Goal: Task Accomplishment & Management: Complete application form

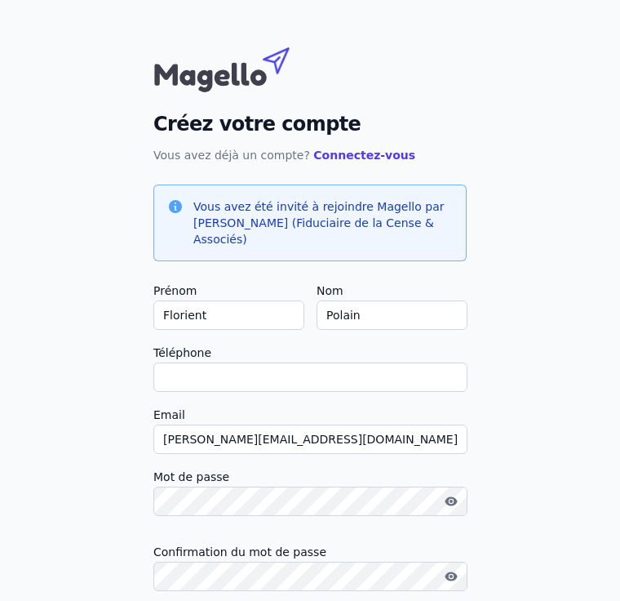
click at [64, 349] on div "Créez votre compte Vous avez déjà un compte? Connectez-vous Vous avez été invit…" at bounding box center [310, 357] width 620 height 715
click at [212, 379] on input "Téléphone" at bounding box center [310, 376] width 314 height 29
type input "[PHONE_NUMBER]"
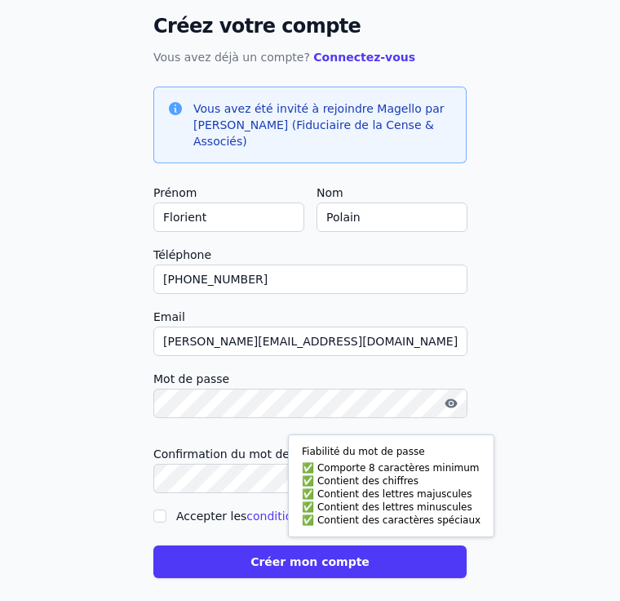
scroll to position [114, 0]
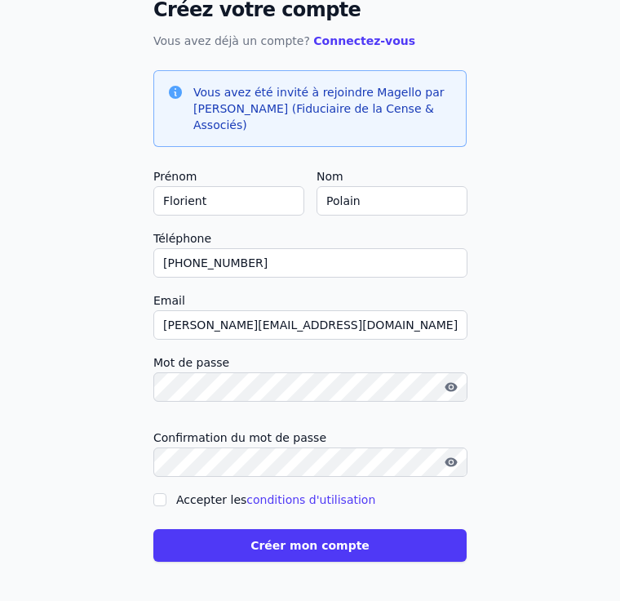
click at [190, 498] on label "Accepter les conditions d'utilisation" at bounding box center [275, 499] width 199 height 13
click at [166, 498] on input "Accepter les conditions d'utilisation" at bounding box center [159, 499] width 13 height 13
checkbox input "true"
click at [269, 543] on button "Créer mon compte" at bounding box center [309, 545] width 313 height 33
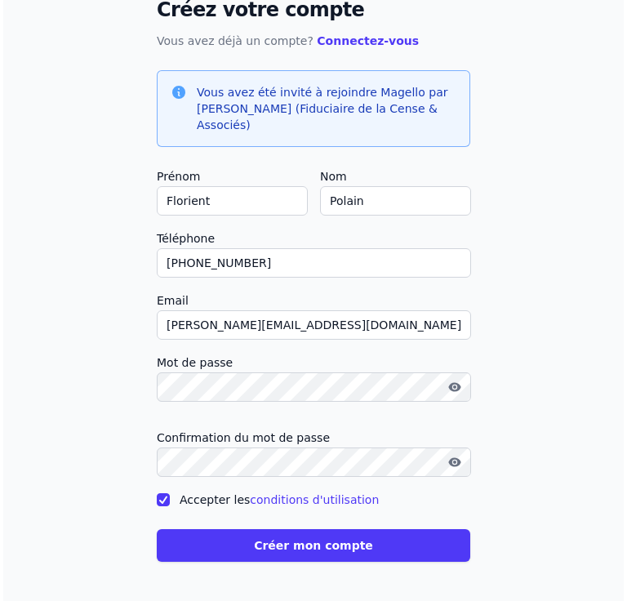
scroll to position [0, 0]
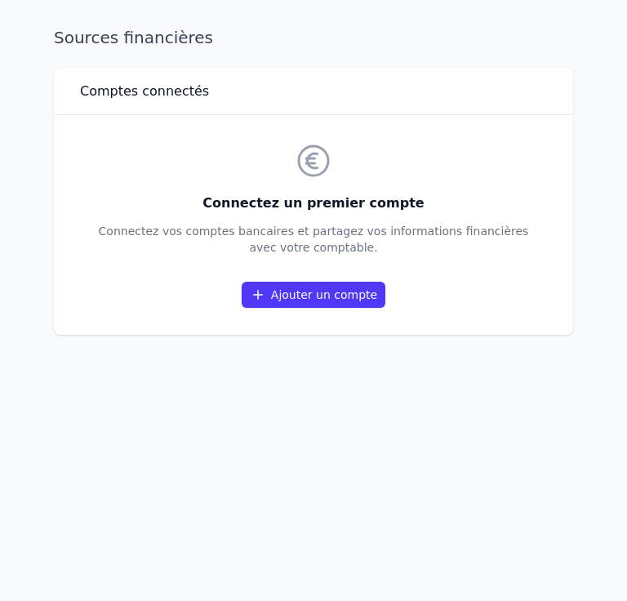
click at [308, 295] on link "Ajouter un compte" at bounding box center [314, 295] width 144 height 26
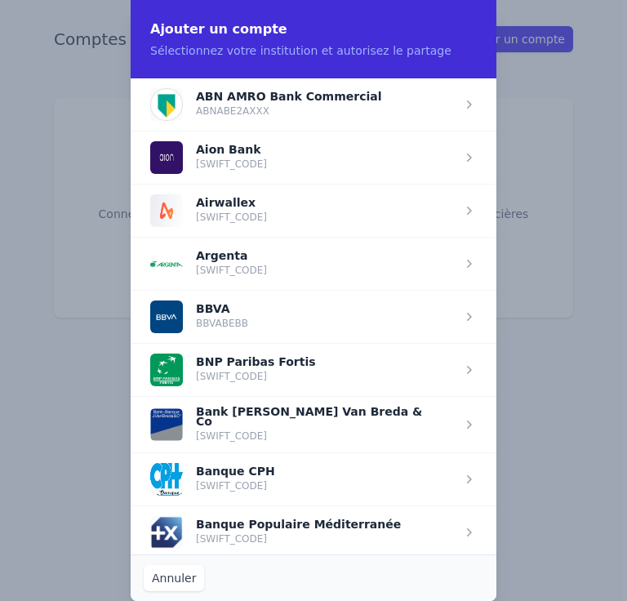
drag, startPoint x: 339, startPoint y: 444, endPoint x: 43, endPoint y: 521, distance: 305.2
click at [43, 521] on div "Ajouter un compte Sélectionnez votre institution et autorisez le partage ABN AM…" at bounding box center [313, 300] width 627 height 601
drag, startPoint x: 399, startPoint y: 418, endPoint x: 69, endPoint y: 425, distance: 330.5
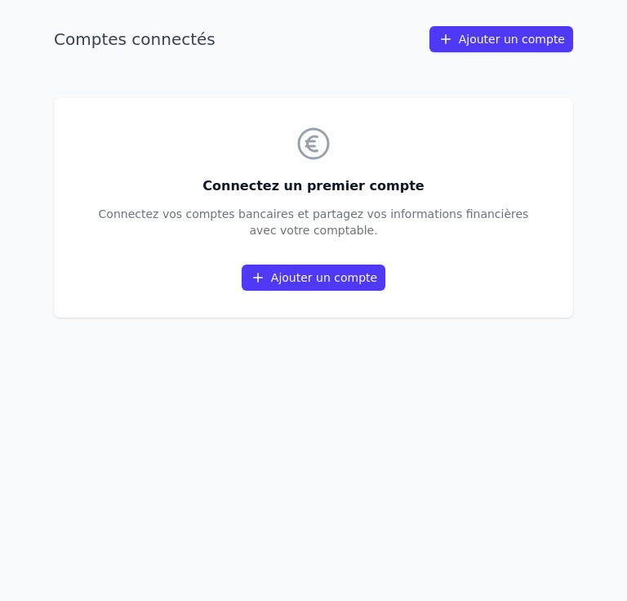
click at [325, 274] on link "Ajouter un compte" at bounding box center [314, 277] width 144 height 26
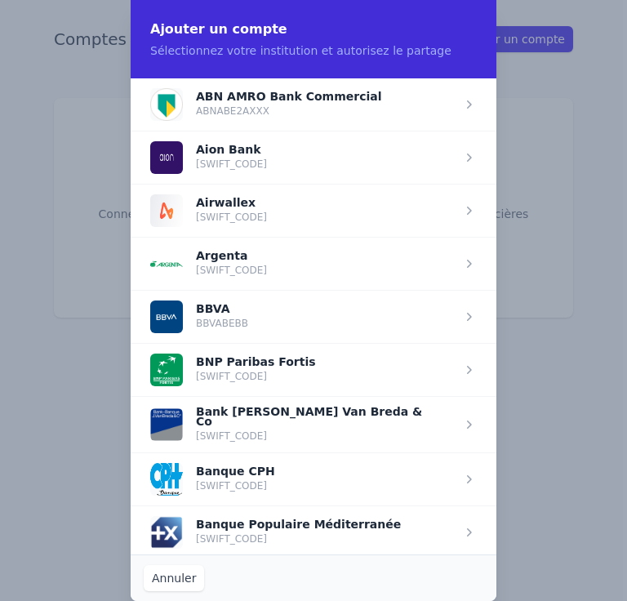
click at [459, 370] on span "button" at bounding box center [314, 369] width 366 height 53
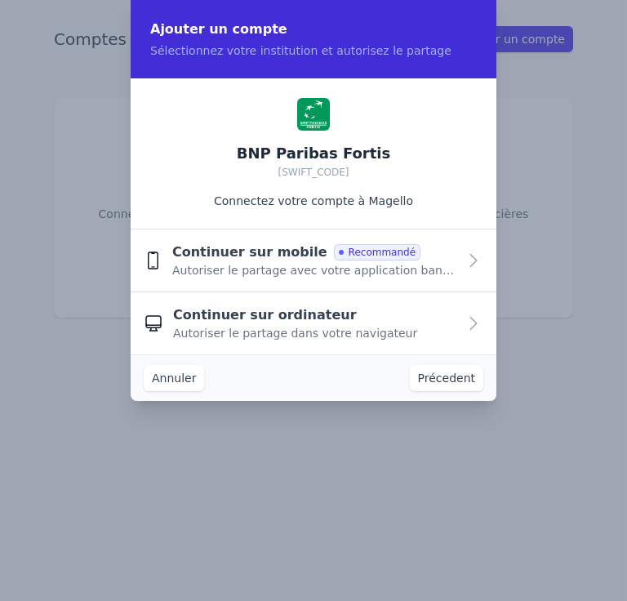
click at [432, 257] on div "Continuer sur mobile Recommandé Autoriser le partage avec votre application ban…" at bounding box center [314, 260] width 285 height 36
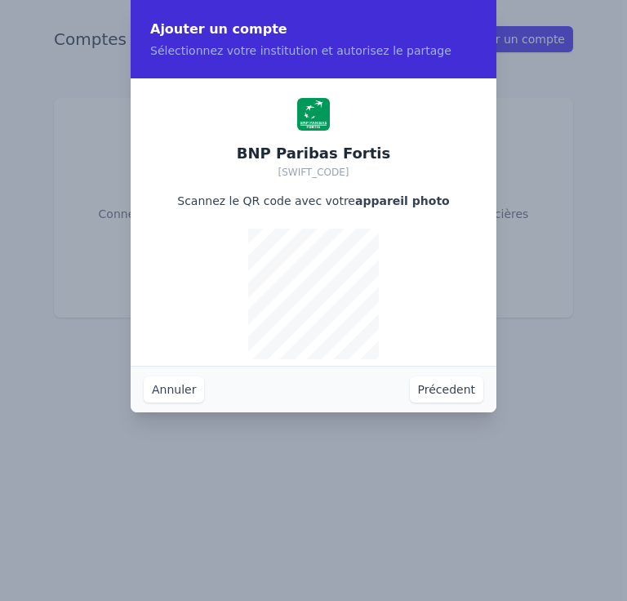
click at [166, 388] on button "Annuler" at bounding box center [174, 389] width 60 height 26
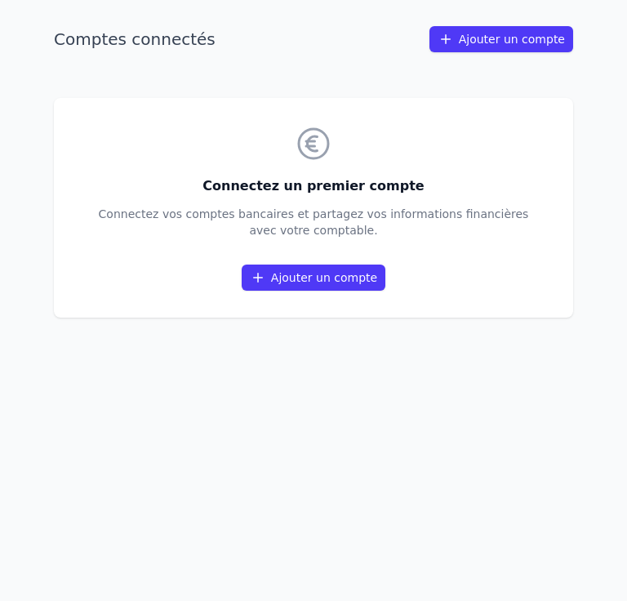
click at [343, 288] on link "Ajouter un compte" at bounding box center [314, 277] width 144 height 26
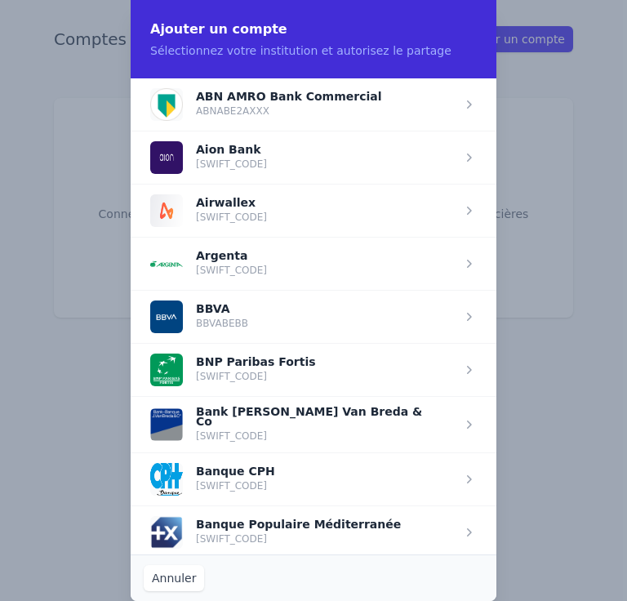
click at [294, 366] on span "button" at bounding box center [314, 369] width 366 height 53
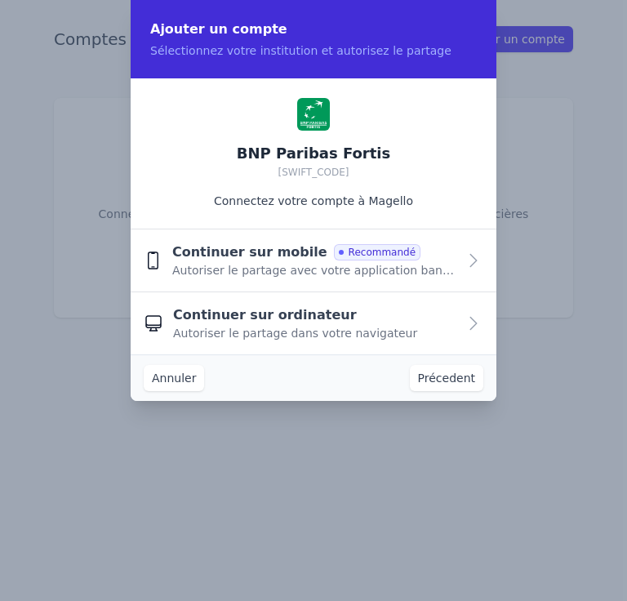
click at [422, 329] on div "Continuer sur ordinateur Autoriser le partage dans votre navigateur" at bounding box center [315, 323] width 284 height 36
